Goal: Find specific page/section: Find specific page/section

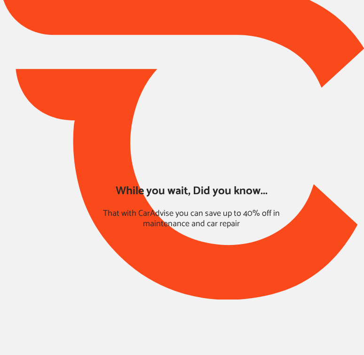
type input "*****"
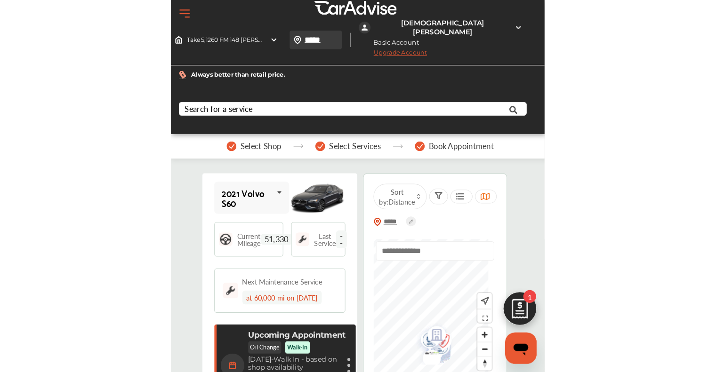
scroll to position [151, 0]
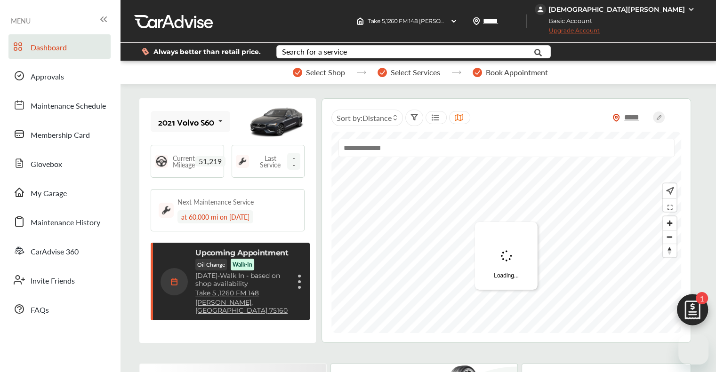
scroll to position [151, 0]
